Goal: Task Accomplishment & Management: Complete application form

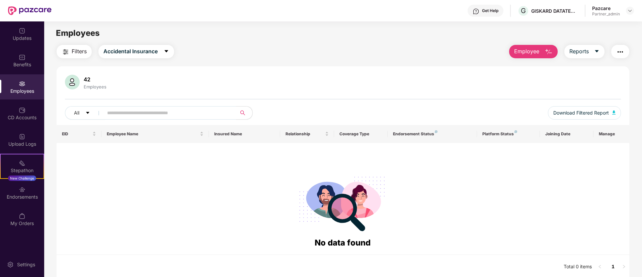
click at [629, 19] on div "Get Help G GISKARD DATATECH PRIVATE LIMITED Pazcare Partner_admin" at bounding box center [343, 10] width 582 height 21
click at [634, 8] on div at bounding box center [630, 11] width 8 height 8
click at [630, 10] on img at bounding box center [629, 10] width 5 height 5
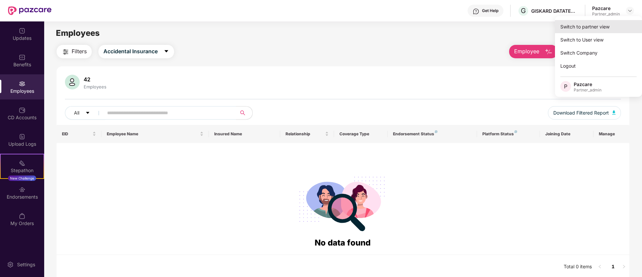
click at [589, 27] on div "Switch to partner view" at bounding box center [598, 26] width 87 height 13
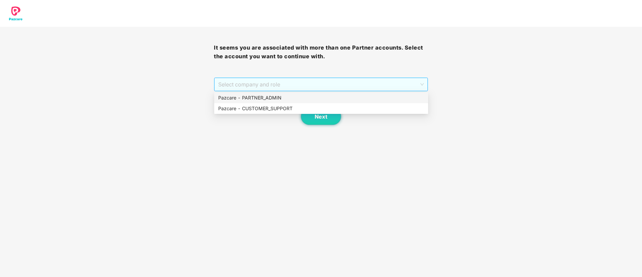
click at [249, 82] on span "Select company and role" at bounding box center [320, 84] width 205 height 13
click at [252, 96] on div "Pazcare - PARTNER_ADMIN" at bounding box center [321, 97] width 206 height 7
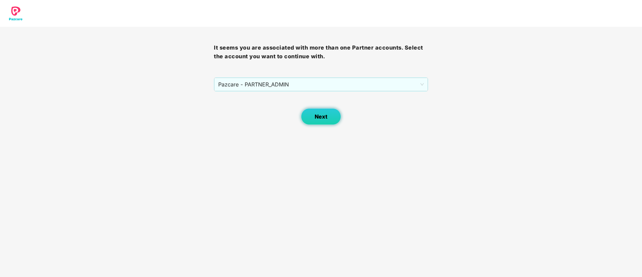
click at [311, 114] on button "Next" at bounding box center [321, 116] width 40 height 17
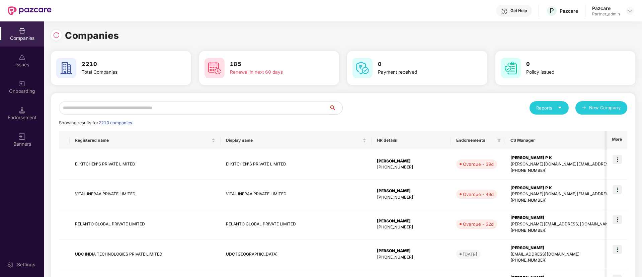
click at [32, 93] on div "Onboarding" at bounding box center [22, 91] width 44 height 7
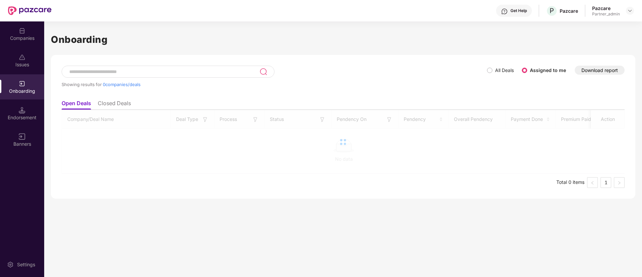
click at [322, 120] on div at bounding box center [343, 142] width 563 height 64
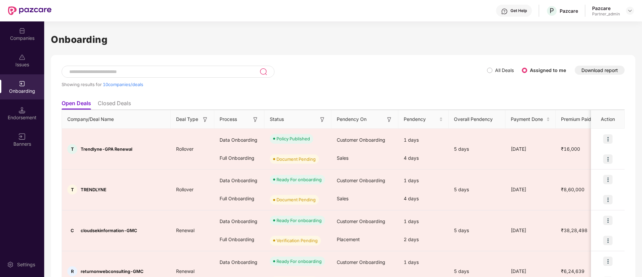
click at [322, 118] on img at bounding box center [322, 119] width 7 height 7
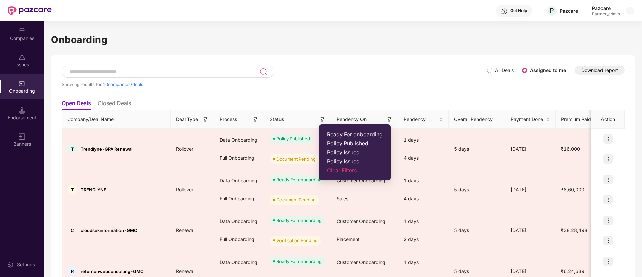
click at [326, 136] on li "Ready For onboarding" at bounding box center [355, 134] width 64 height 5
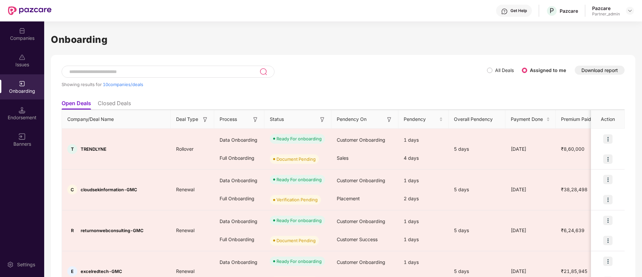
click at [255, 118] on img at bounding box center [255, 119] width 7 height 7
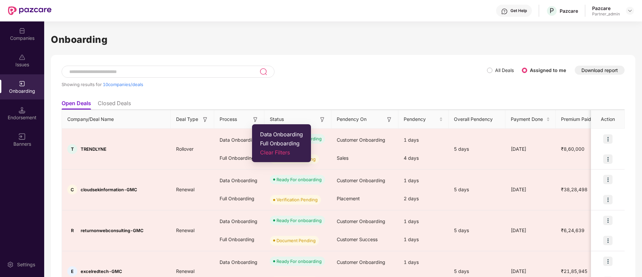
click at [273, 135] on span "Data Onboarding" at bounding box center [281, 134] width 43 height 7
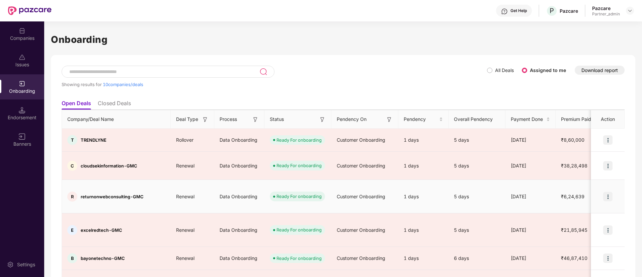
scroll to position [82, 0]
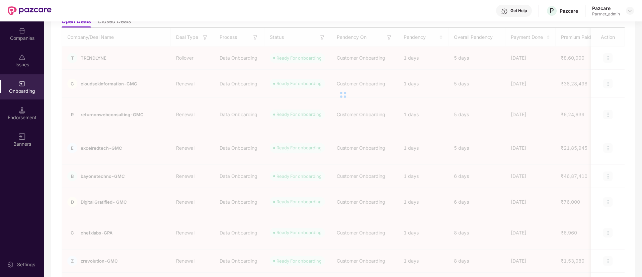
scroll to position [0, 0]
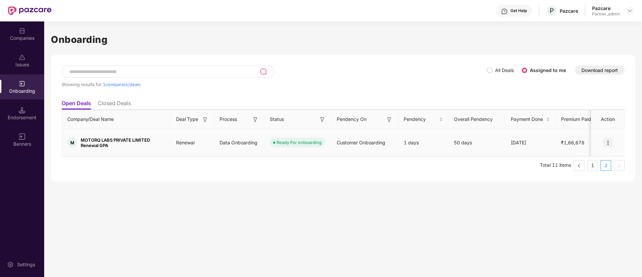
click at [610, 138] on img at bounding box center [607, 142] width 9 height 9
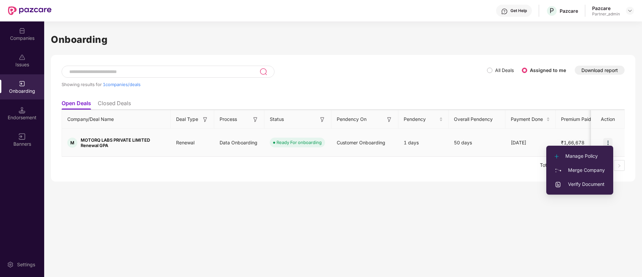
click at [574, 181] on span "Verify Document" at bounding box center [580, 183] width 50 height 7
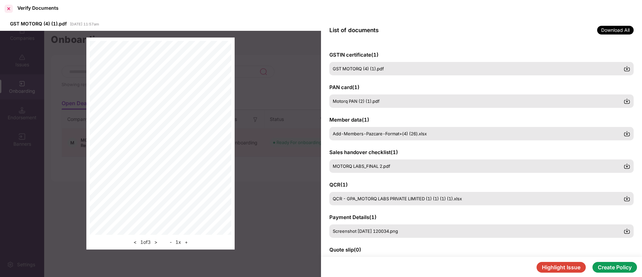
click at [11, 10] on div at bounding box center [8, 8] width 11 height 11
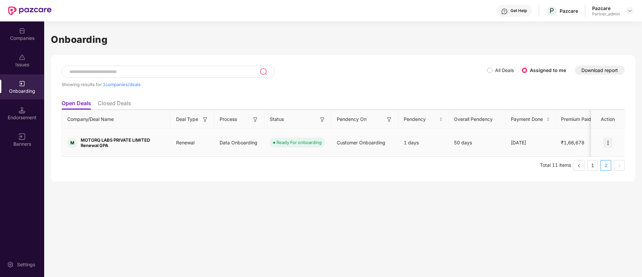
click at [606, 138] on img at bounding box center [607, 142] width 9 height 9
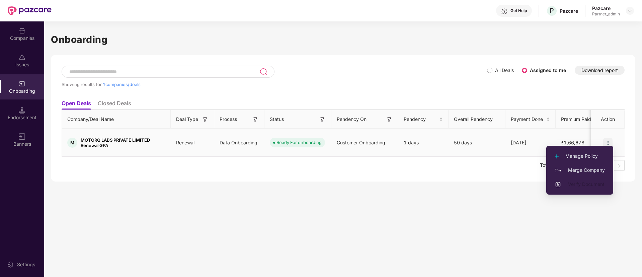
click at [580, 183] on span "Verify Document" at bounding box center [580, 183] width 50 height 7
click at [577, 187] on span "Verify Document" at bounding box center [580, 183] width 50 height 7
click at [577, 185] on span "Verify Document" at bounding box center [580, 183] width 50 height 7
click at [571, 183] on span "Verify Document" at bounding box center [580, 183] width 50 height 7
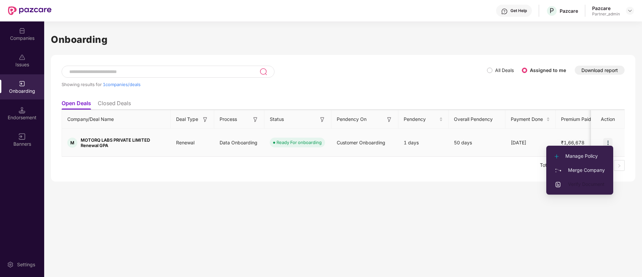
click at [570, 186] on span "Verify Document" at bounding box center [580, 183] width 50 height 7
click at [564, 189] on li "Verify Document" at bounding box center [579, 184] width 67 height 14
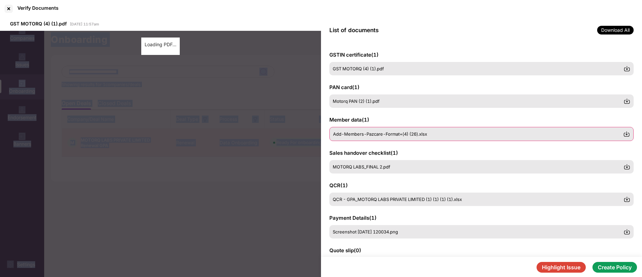
click at [628, 132] on img at bounding box center [626, 134] width 7 height 7
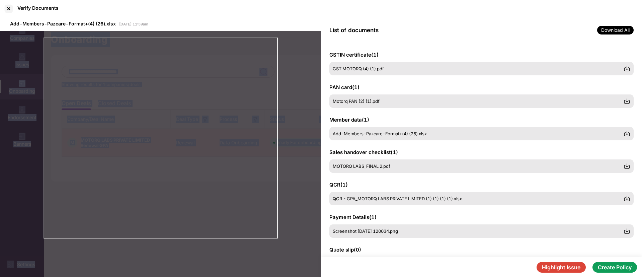
scroll to position [50, 0]
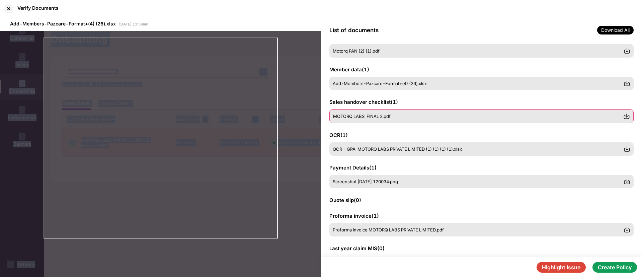
click at [626, 115] on img at bounding box center [626, 116] width 7 height 7
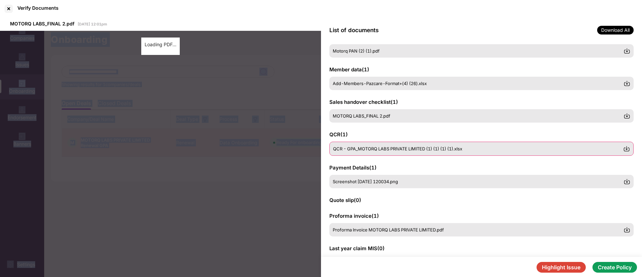
click at [626, 148] on img at bounding box center [626, 148] width 7 height 7
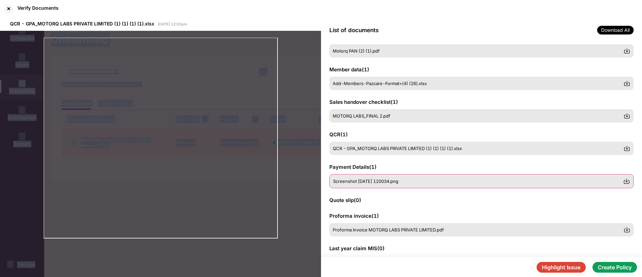
click at [625, 181] on img at bounding box center [626, 181] width 7 height 7
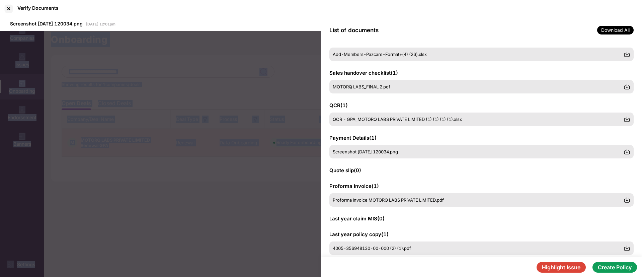
scroll to position [94, 0]
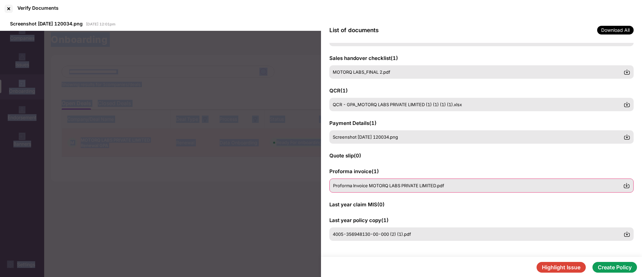
click at [627, 185] on img at bounding box center [626, 185] width 7 height 7
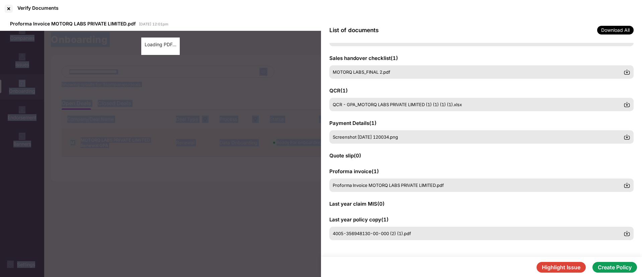
click at [618, 264] on button "Create Policy" at bounding box center [614, 267] width 45 height 11
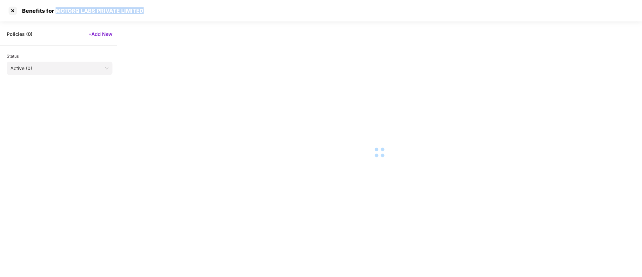
drag, startPoint x: 54, startPoint y: 10, endPoint x: 182, endPoint y: 3, distance: 128.0
click at [182, 3] on div "Benefits for MOTORQ LABS PRIVATE LIMITED" at bounding box center [321, 10] width 642 height 21
copy div "MOTORQ LABS PRIVATE LIMITED"
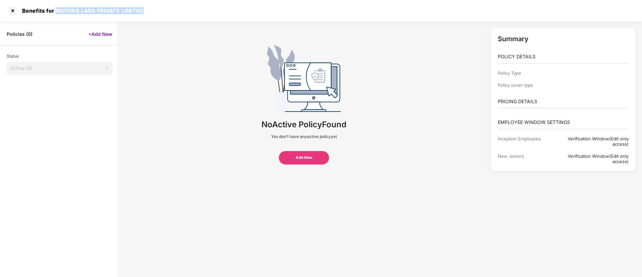
click at [79, 71] on span "Active (0)" at bounding box center [59, 68] width 98 height 10
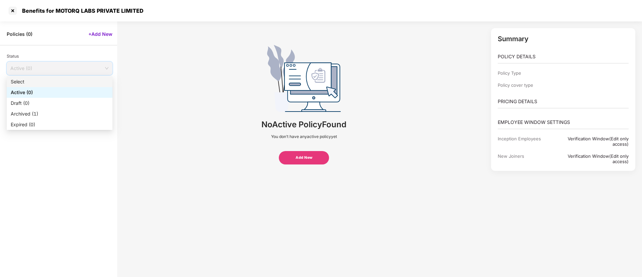
click at [104, 39] on div "Policies ( 0 ) +Add New" at bounding box center [58, 31] width 117 height 20
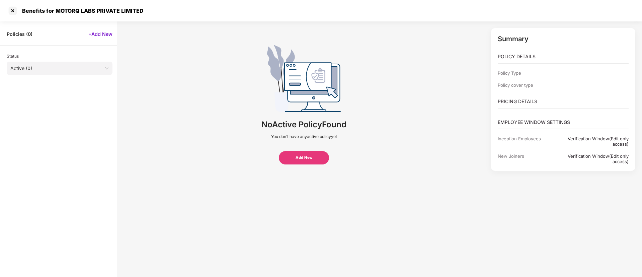
click at [104, 37] on div "Policies ( 0 ) +Add New" at bounding box center [58, 31] width 117 height 20
click at [107, 33] on span "+Add New" at bounding box center [100, 34] width 24 height 6
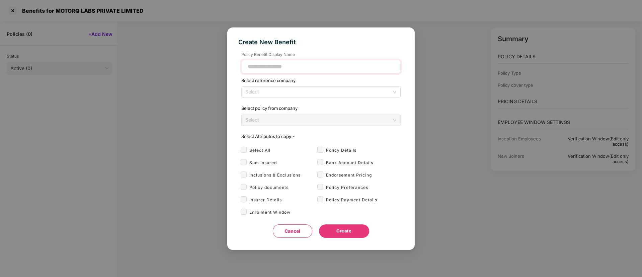
click at [289, 72] on div at bounding box center [321, 66] width 160 height 13
click at [288, 69] on input at bounding box center [321, 66] width 148 height 7
type input "**********"
click at [349, 232] on span "Create" at bounding box center [343, 231] width 15 height 7
select select "*"
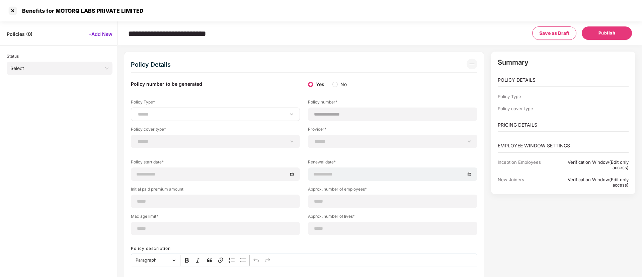
click at [179, 110] on div "**********" at bounding box center [215, 113] width 169 height 13
click at [179, 112] on select "**********" at bounding box center [216, 113] width 158 height 5
click at [137, 111] on select "**********" at bounding box center [216, 113] width 158 height 5
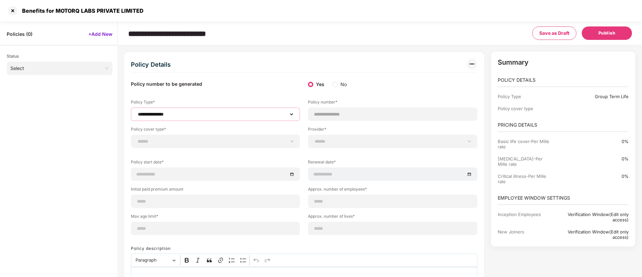
click at [167, 116] on select "**********" at bounding box center [216, 113] width 158 height 5
select select "**********"
click at [137, 111] on select "**********" at bounding box center [216, 113] width 158 height 5
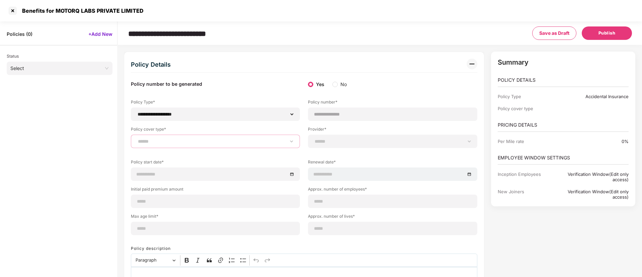
click at [172, 142] on select "**********" at bounding box center [216, 141] width 158 height 5
select select "**********"
click at [137, 139] on select "**********" at bounding box center [216, 141] width 158 height 5
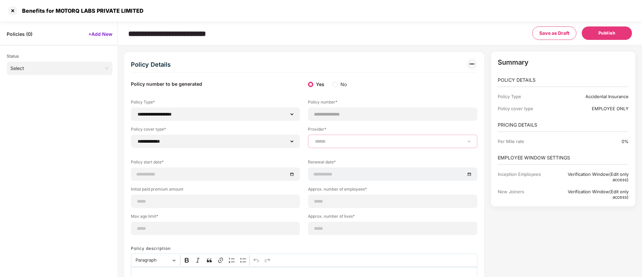
click at [355, 141] on select "******" at bounding box center [393, 141] width 158 height 5
click at [314, 139] on select "******" at bounding box center [393, 141] width 158 height 5
click at [340, 144] on select "******" at bounding box center [393, 141] width 158 height 5
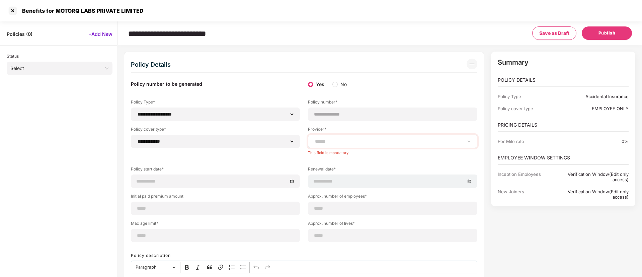
drag, startPoint x: 340, startPoint y: 135, endPoint x: 340, endPoint y: 140, distance: 4.4
click at [340, 136] on div "******" at bounding box center [392, 141] width 169 height 13
click at [342, 142] on select "******" at bounding box center [393, 141] width 158 height 5
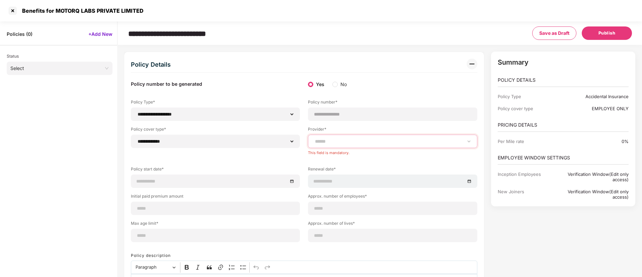
drag, startPoint x: 383, startPoint y: 142, endPoint x: 398, endPoint y: 140, distance: 15.5
click at [385, 142] on select "******" at bounding box center [393, 141] width 158 height 5
click at [469, 141] on select "******" at bounding box center [393, 141] width 158 height 5
select select "*****"
click at [314, 139] on select "**********" at bounding box center [393, 141] width 158 height 5
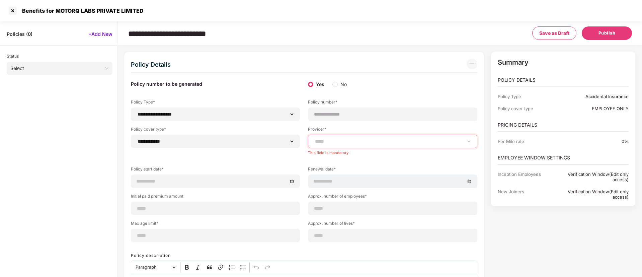
type input "*****"
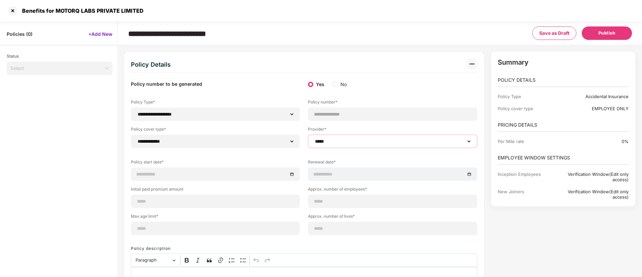
click at [61, 66] on span "Select" at bounding box center [59, 68] width 98 height 10
click at [13, 9] on div at bounding box center [12, 10] width 11 height 11
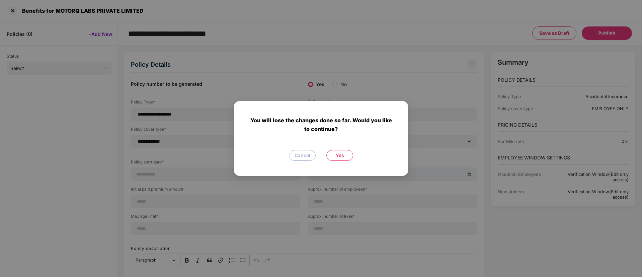
click at [348, 154] on button "Yes" at bounding box center [339, 155] width 27 height 11
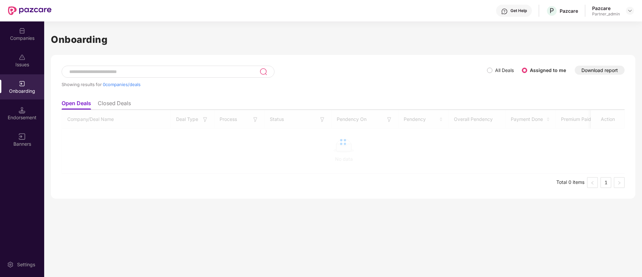
click at [496, 71] on label "All Deals" at bounding box center [504, 70] width 19 height 6
click at [484, 63] on div "Showing results for 0 companies/deals All Deals Assigned to me Download report …" at bounding box center [343, 127] width 584 height 144
click at [43, 63] on div "Issues" at bounding box center [22, 64] width 44 height 7
click at [119, 100] on li "Closed Deals" at bounding box center [114, 105] width 33 height 10
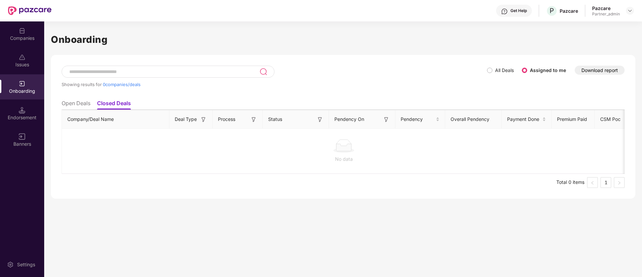
click at [75, 105] on li "Open Deals" at bounding box center [76, 105] width 29 height 10
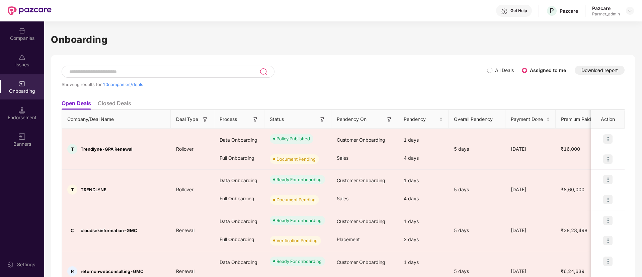
click at [326, 116] on th "Status" at bounding box center [297, 119] width 67 height 18
click at [324, 118] on img at bounding box center [322, 119] width 7 height 7
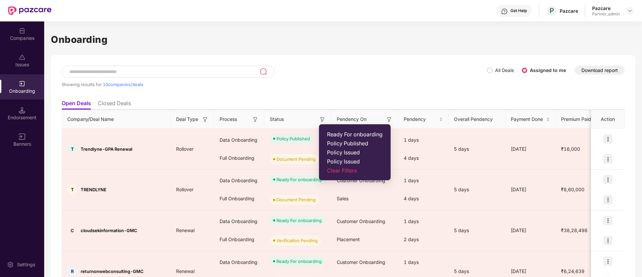
click at [340, 132] on span "Ready For onboarding" at bounding box center [355, 134] width 56 height 7
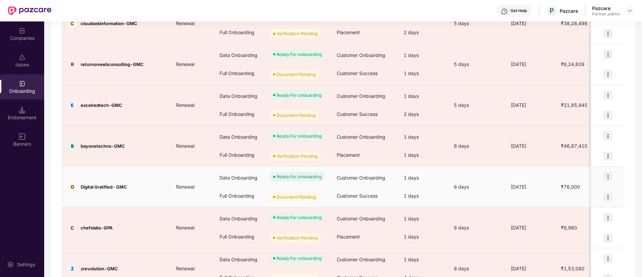
scroll to position [50, 0]
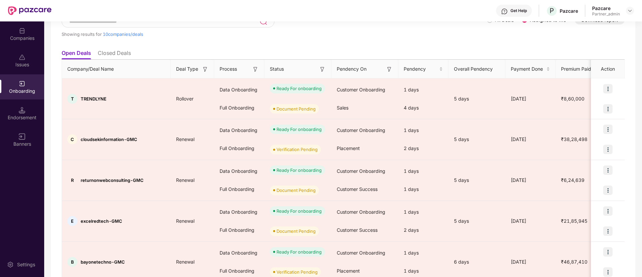
click at [256, 67] on img at bounding box center [255, 69] width 7 height 7
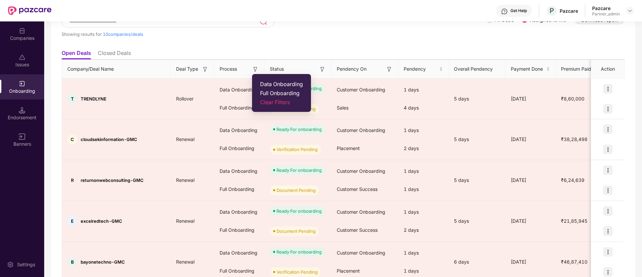
click at [268, 84] on span "Data Onboarding" at bounding box center [281, 84] width 43 height 7
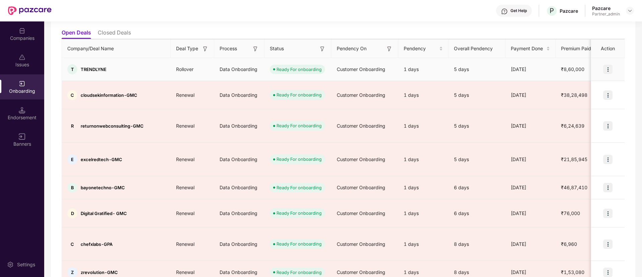
scroll to position [82, 0]
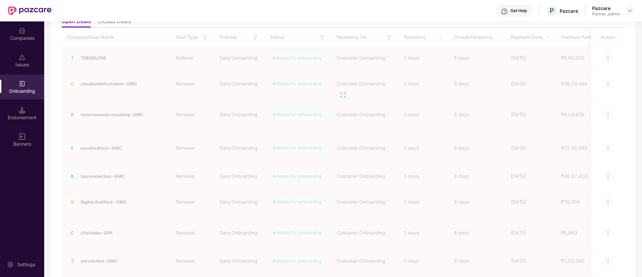
scroll to position [0, 0]
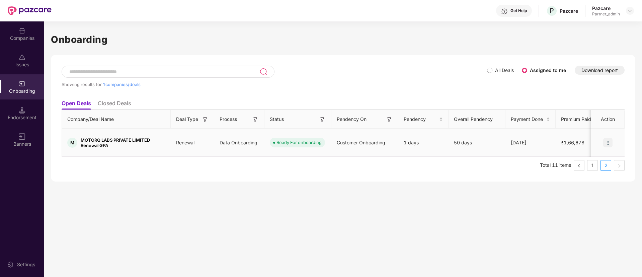
click at [611, 139] on img at bounding box center [607, 142] width 9 height 9
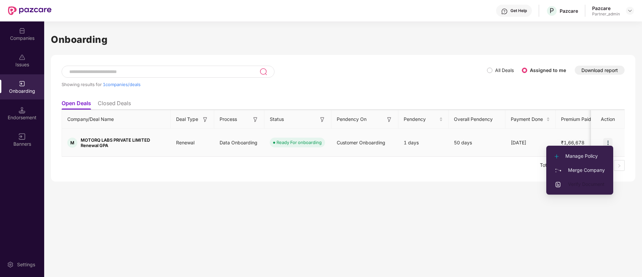
click at [579, 185] on span "Verify Document" at bounding box center [580, 183] width 50 height 7
click at [582, 185] on span "Verify Document" at bounding box center [580, 183] width 50 height 7
click at [579, 186] on span "Verify Document" at bounding box center [580, 183] width 50 height 7
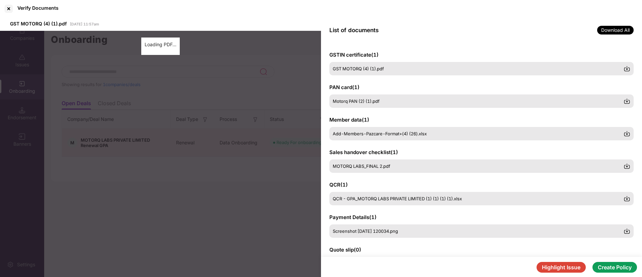
click at [557, 265] on button "Highlight Issue" at bounding box center [561, 267] width 49 height 11
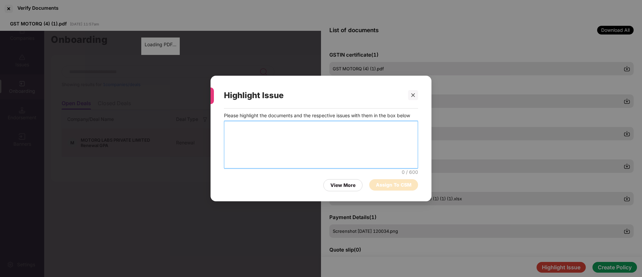
click at [280, 126] on textarea at bounding box center [321, 145] width 194 height 48
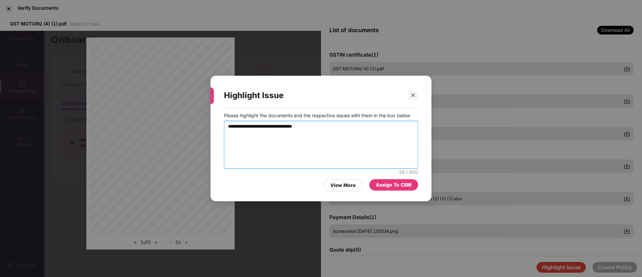
type textarea "**********"
click at [393, 186] on div "Assign To CSM" at bounding box center [393, 184] width 35 height 7
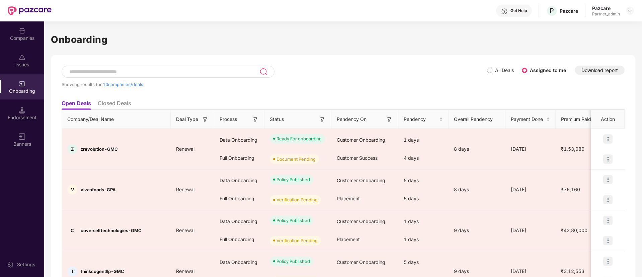
click at [324, 118] on img at bounding box center [322, 119] width 7 height 7
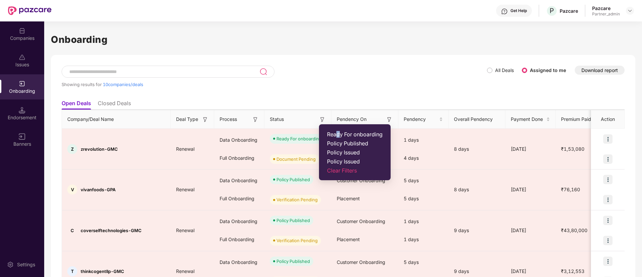
click at [338, 135] on span "Ready For onboarding" at bounding box center [355, 134] width 56 height 7
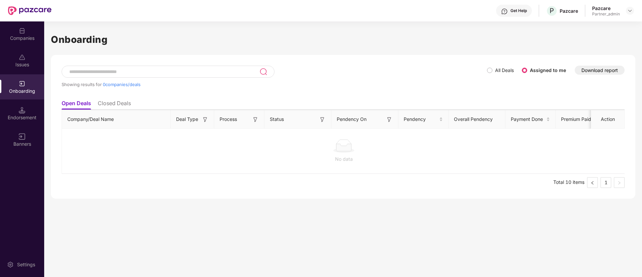
click at [259, 119] on th "Process" at bounding box center [239, 119] width 50 height 18
click at [206, 121] on img at bounding box center [205, 119] width 7 height 7
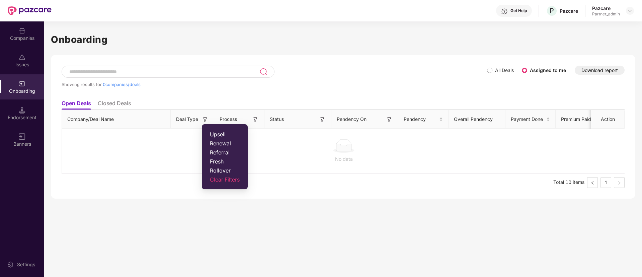
click at [98, 107] on ul "Open Deals Closed Deals" at bounding box center [343, 102] width 563 height 13
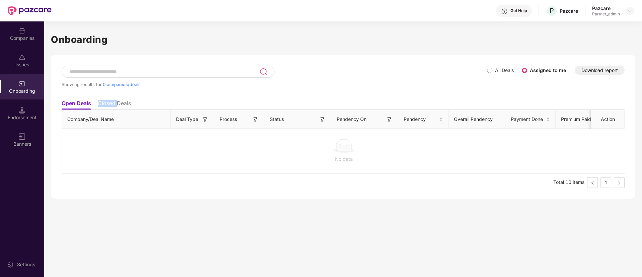
click at [98, 107] on li "Closed Deals" at bounding box center [114, 105] width 33 height 10
click at [82, 108] on li "Open Deals" at bounding box center [76, 105] width 29 height 10
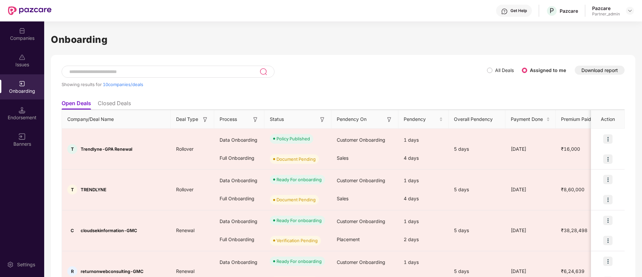
click at [321, 120] on img at bounding box center [322, 119] width 7 height 7
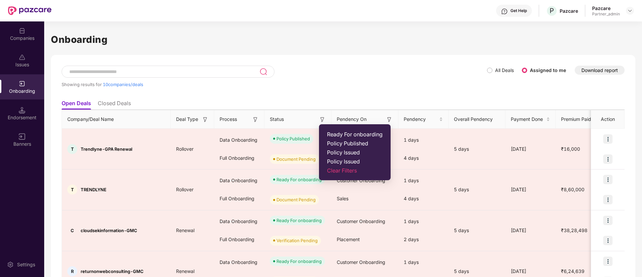
click at [336, 131] on span "Ready For onboarding" at bounding box center [355, 134] width 56 height 7
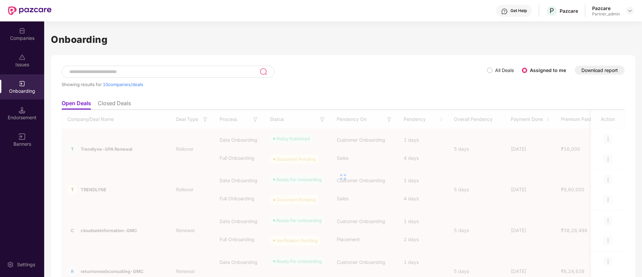
click at [336, 132] on div at bounding box center [343, 177] width 563 height 134
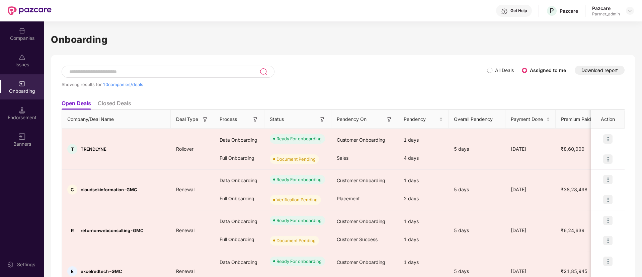
click at [257, 122] on img at bounding box center [255, 119] width 7 height 7
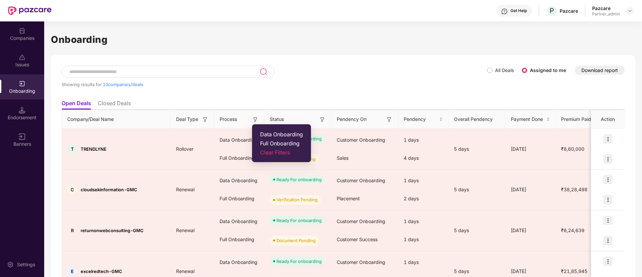
click at [268, 131] on span "Data Onboarding" at bounding box center [281, 134] width 43 height 7
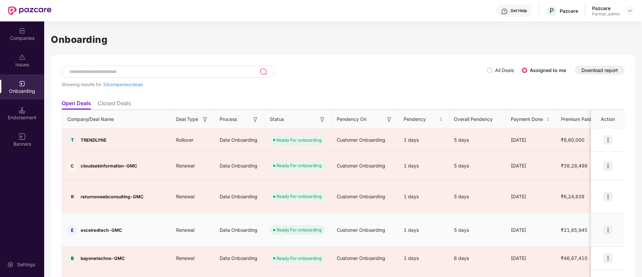
scroll to position [82, 0]
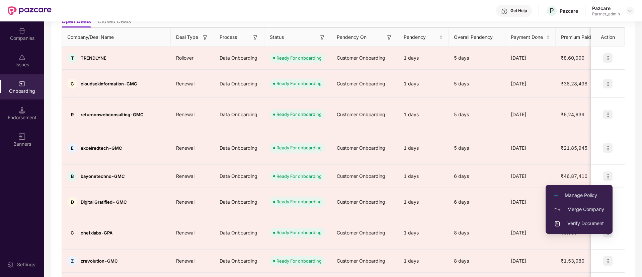
click at [565, 190] on li "Manage Policy" at bounding box center [579, 195] width 67 height 14
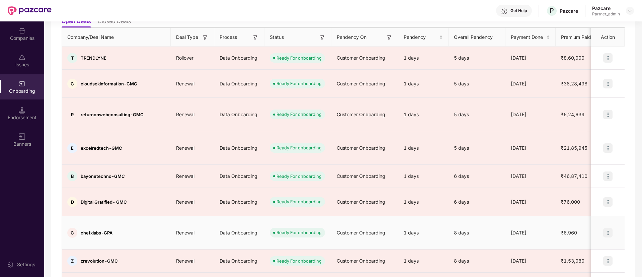
click at [607, 228] on img at bounding box center [607, 232] width 9 height 9
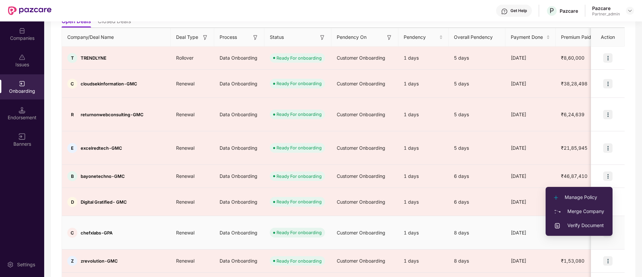
click at [568, 199] on span "Manage Policy" at bounding box center [579, 196] width 50 height 7
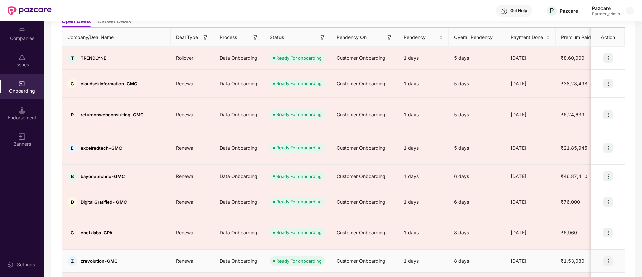
scroll to position [0, 0]
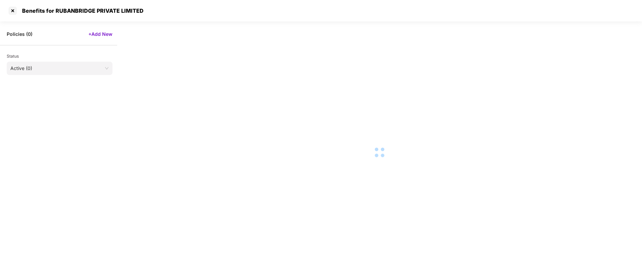
click at [59, 70] on span "Active (0)" at bounding box center [59, 68] width 98 height 10
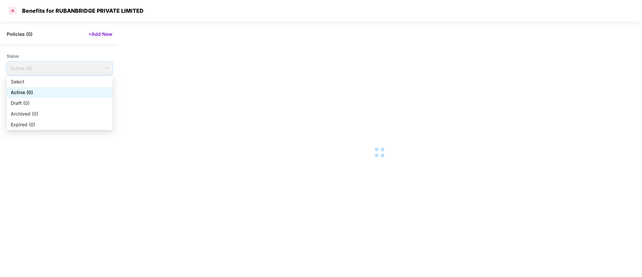
click at [16, 11] on div at bounding box center [12, 10] width 11 height 11
